Goal: Use online tool/utility

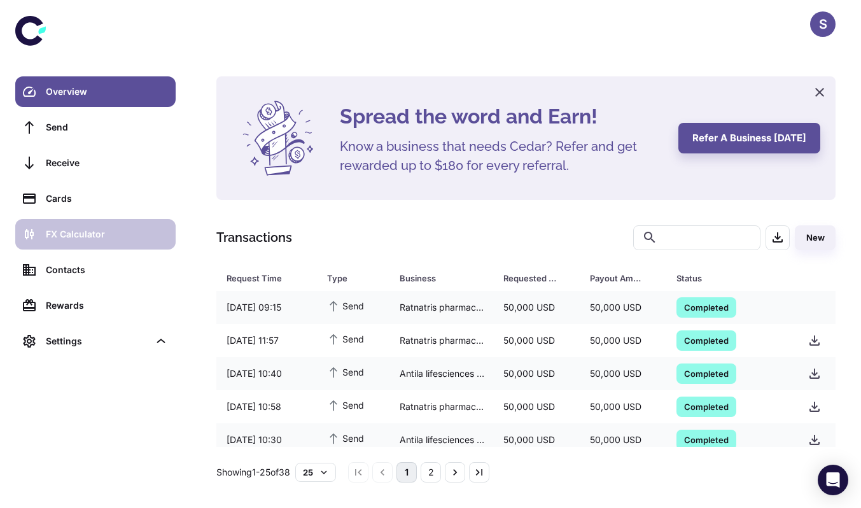
click at [73, 227] on div "FX Calculator" at bounding box center [107, 234] width 122 height 14
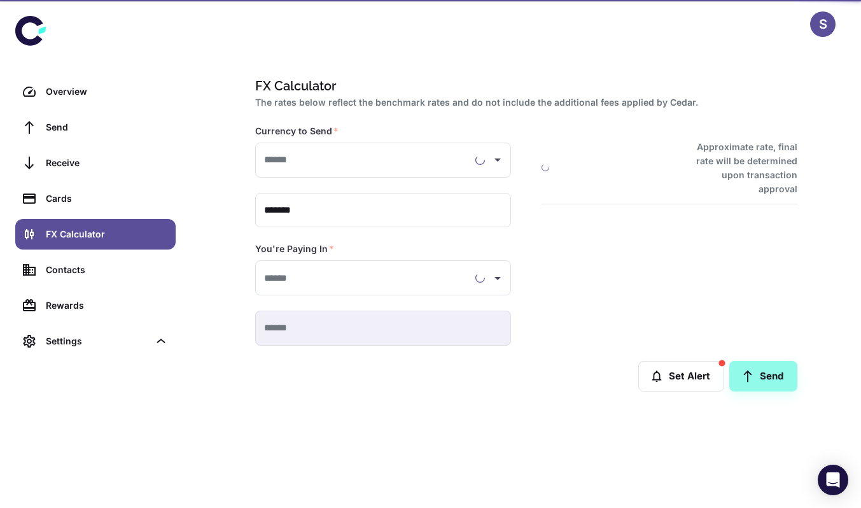
type input "**********"
